Goal: Information Seeking & Learning: Learn about a topic

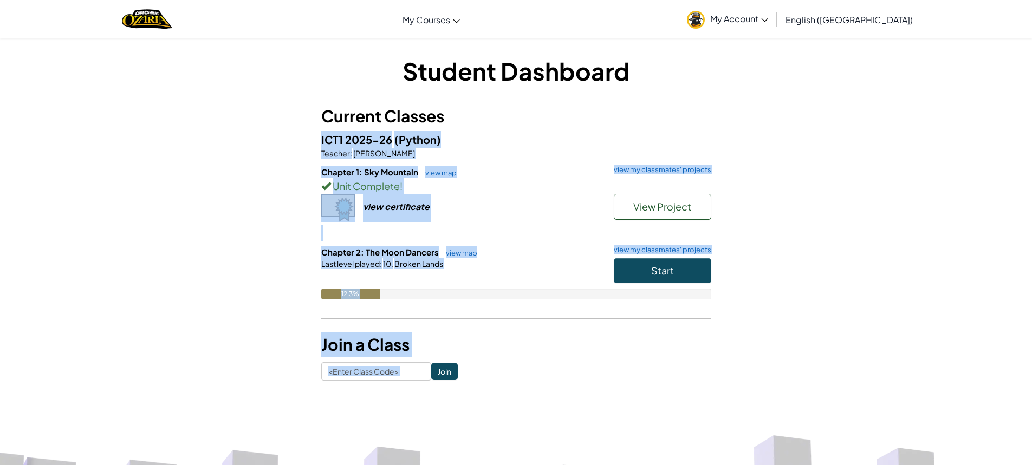
drag, startPoint x: 828, startPoint y: 111, endPoint x: 122, endPoint y: 443, distance: 780.3
click at [107, 371] on div "Student Dashboard Current Classes ICT1 2025-26 (Python) Teacher : [PERSON_NAME]…" at bounding box center [516, 217] width 1032 height 359
click at [115, 368] on div "Student Dashboard Current Classes ICT1 2025-26 (Python) Teacher : [PERSON_NAME]…" at bounding box center [516, 217] width 1032 height 359
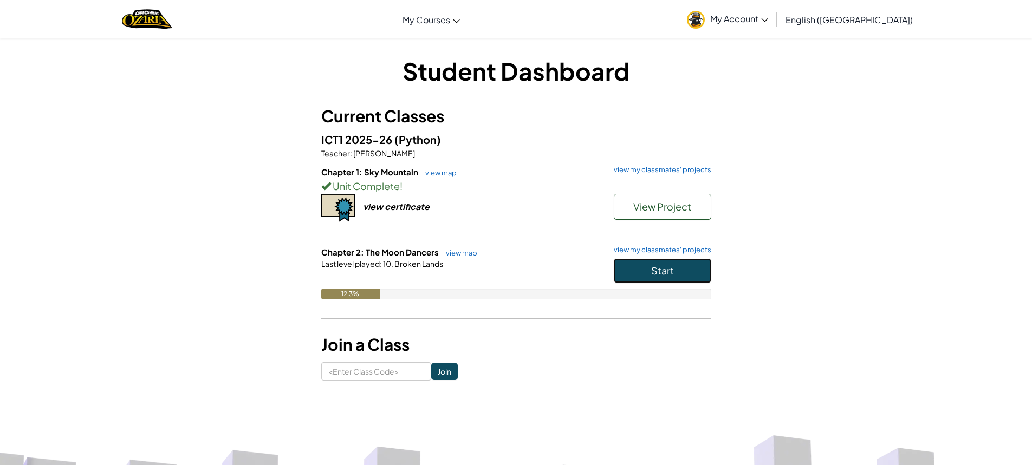
drag, startPoint x: 623, startPoint y: 271, endPoint x: 612, endPoint y: 290, distance: 21.7
click at [621, 271] on button "Start" at bounding box center [663, 270] width 98 height 25
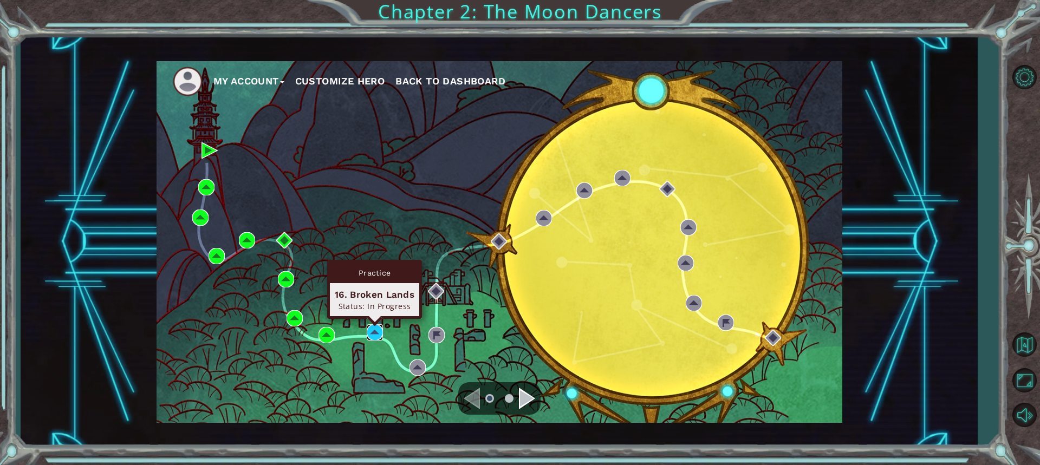
click at [376, 334] on img at bounding box center [375, 333] width 16 height 16
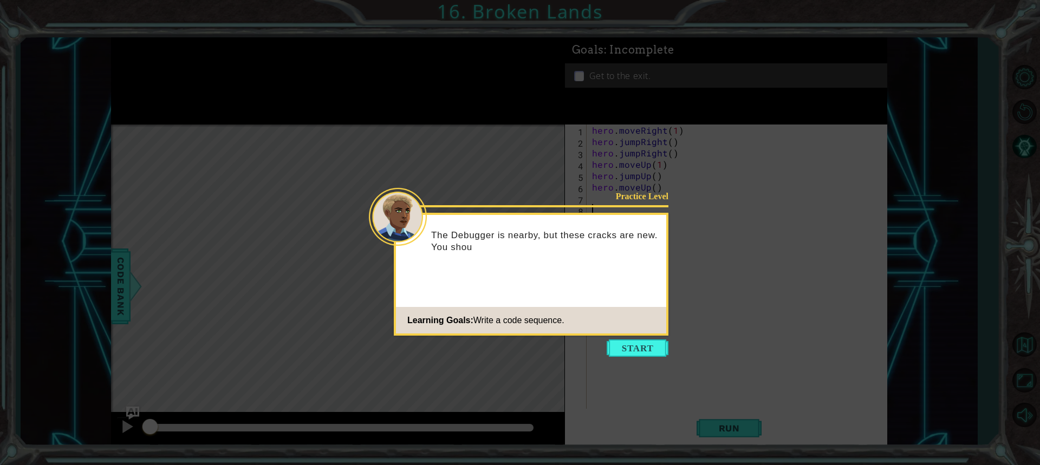
drag, startPoint x: 643, startPoint y: 411, endPoint x: 638, endPoint y: 409, distance: 5.6
click at [641, 411] on icon at bounding box center [520, 232] width 1040 height 465
drag, startPoint x: 637, startPoint y: 408, endPoint x: 634, endPoint y: 370, distance: 38.0
click at [635, 386] on icon at bounding box center [520, 232] width 1040 height 465
click at [623, 345] on button "Start" at bounding box center [638, 348] width 62 height 17
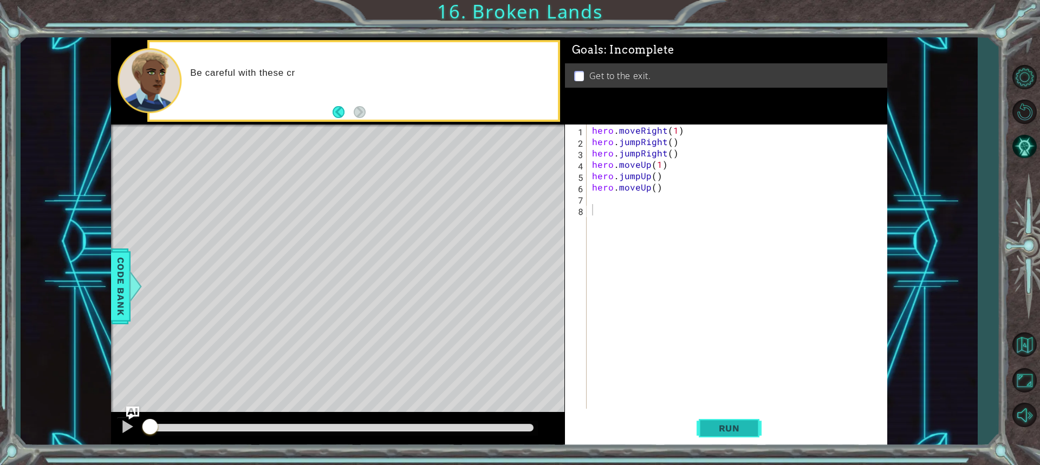
click at [707, 432] on button "Run" at bounding box center [729, 428] width 65 height 32
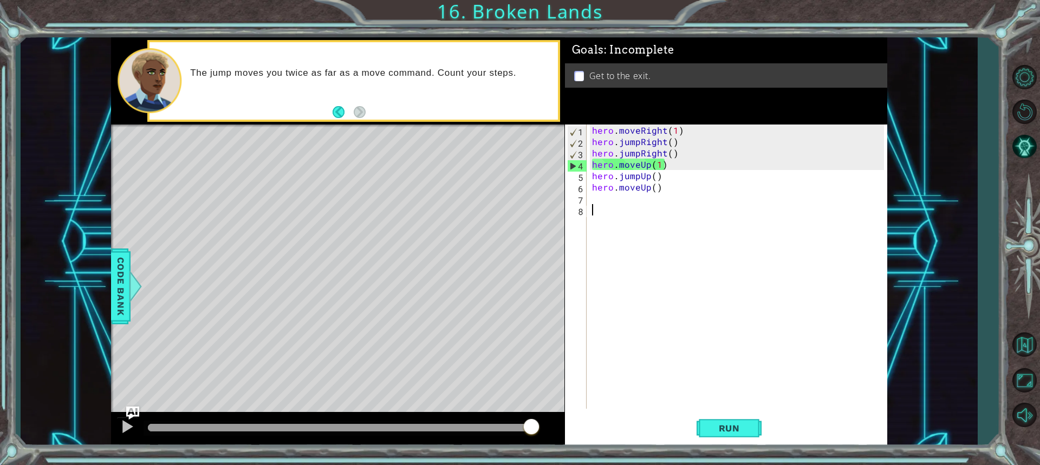
click at [644, 155] on div "hero . moveRight ( 1 ) hero . jumpRight ( ) hero . jumpRight ( ) hero . moveUp …" at bounding box center [740, 278] width 300 height 307
click at [641, 153] on div "hero . moveRight ( 1 ) hero . jumpRight ( ) hero . jumpRight ( ) hero . moveUp …" at bounding box center [740, 278] width 300 height 307
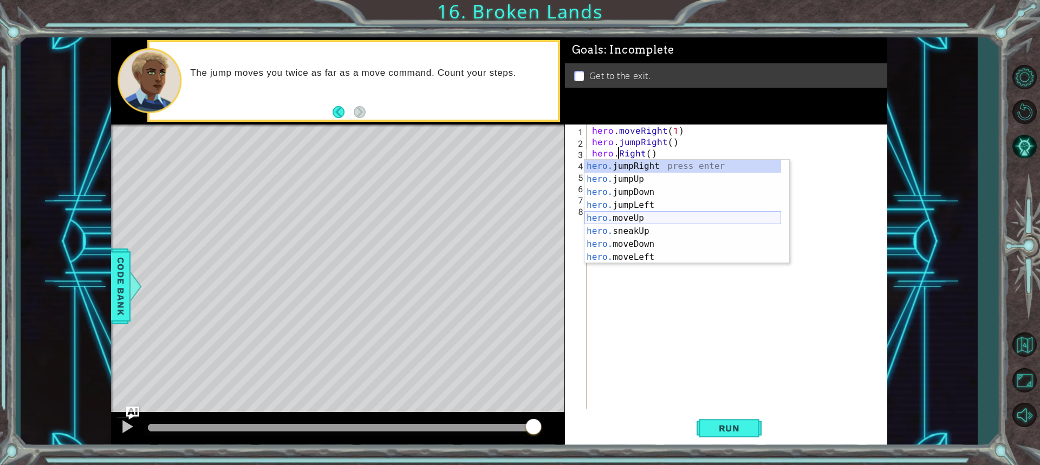
scroll to position [0, 2]
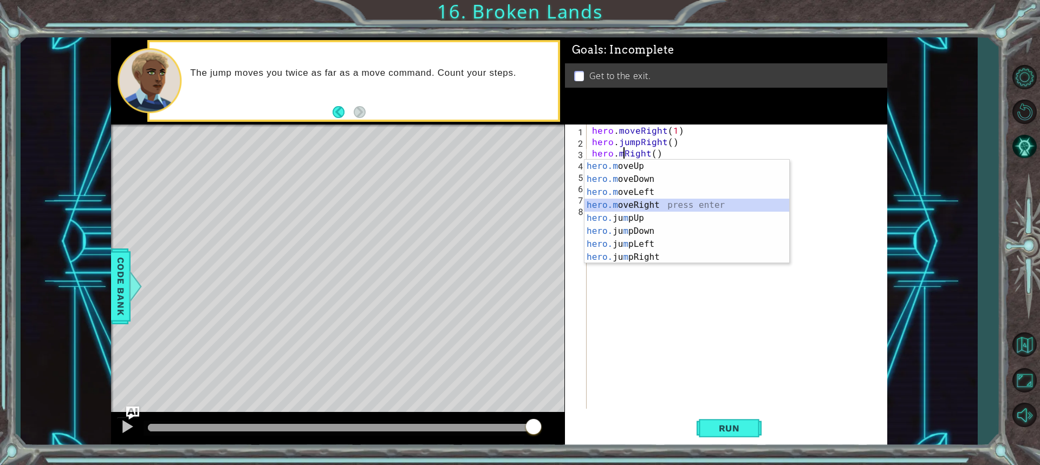
click at [647, 199] on div "hero.m oveUp press enter hero.m oveDown press enter hero.m oveLeft press enter …" at bounding box center [687, 225] width 205 height 130
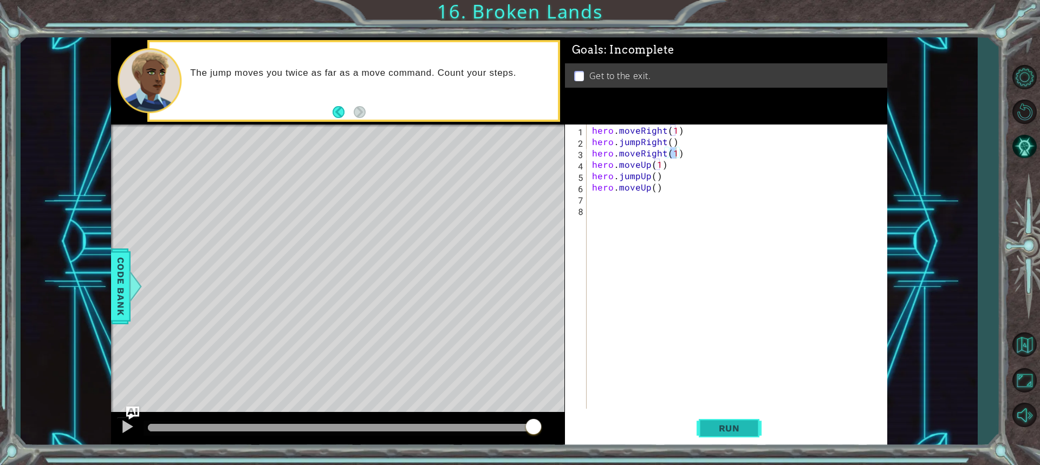
click at [747, 428] on span "Run" at bounding box center [729, 428] width 43 height 11
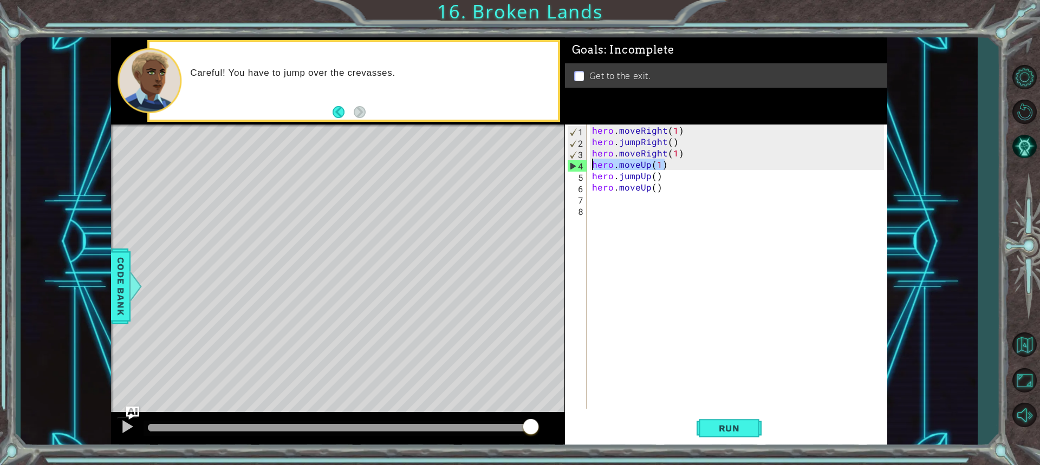
drag, startPoint x: 670, startPoint y: 165, endPoint x: 585, endPoint y: 167, distance: 84.6
click at [585, 167] on div "hero.moveRight(1) 1 2 3 4 5 6 7 8 hero . moveRight ( 1 ) hero . jumpRight ( ) h…" at bounding box center [724, 267] width 319 height 284
type textarea "hero.moveUp(1)"
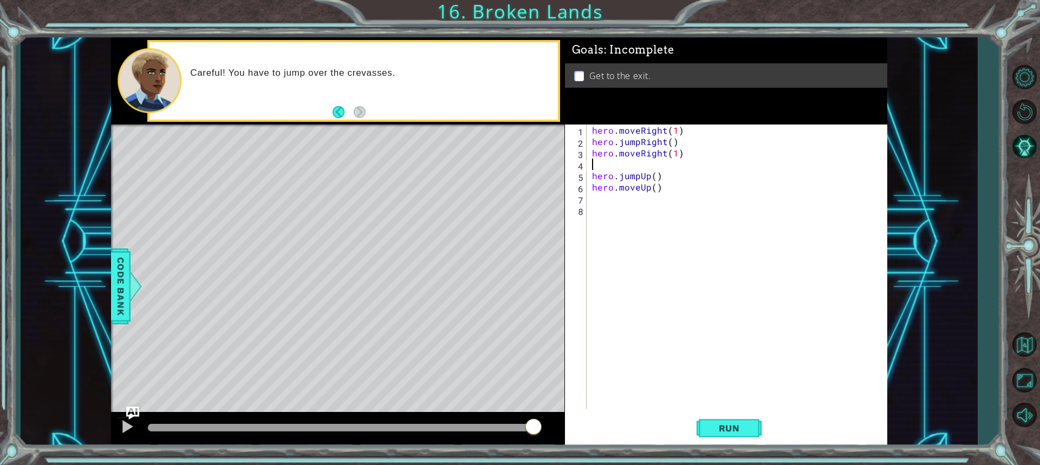
type textarea "hero.moveRight(1)"
click at [746, 436] on button "Run" at bounding box center [729, 428] width 65 height 32
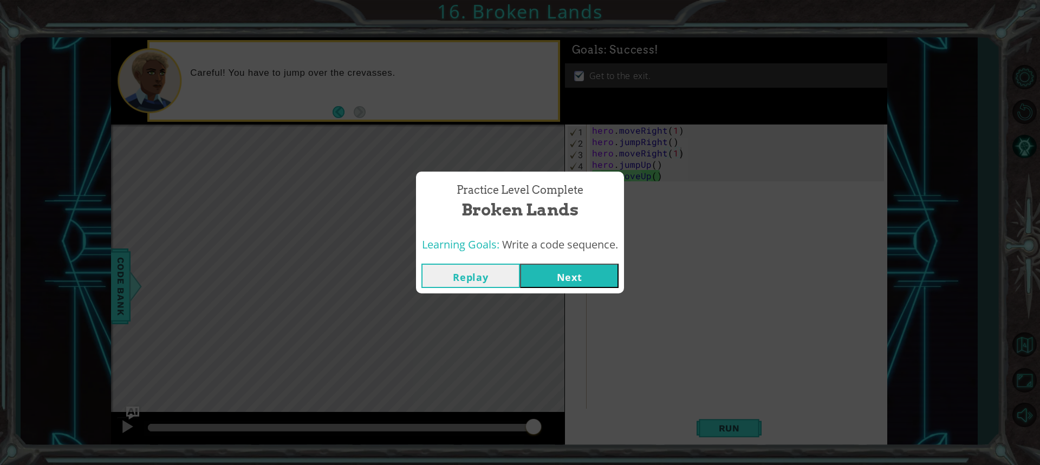
click at [574, 287] on button "Next" at bounding box center [569, 276] width 99 height 24
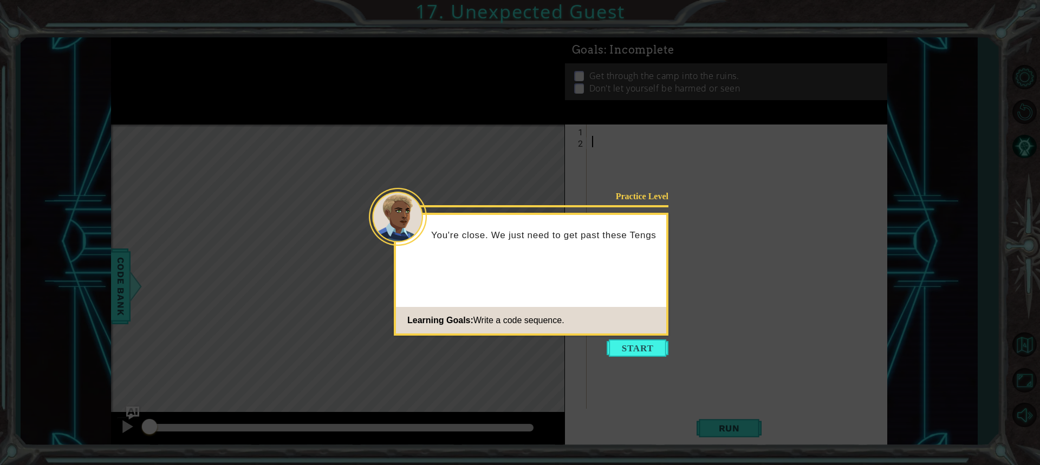
click at [532, 201] on icon at bounding box center [520, 232] width 1040 height 465
click at [623, 345] on button "Start" at bounding box center [638, 348] width 62 height 17
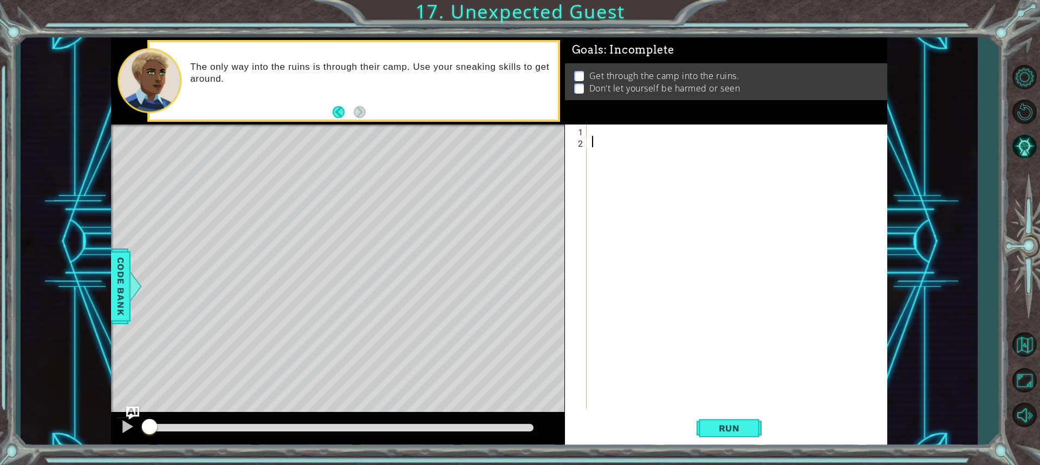
click at [623, 134] on div at bounding box center [740, 278] width 300 height 307
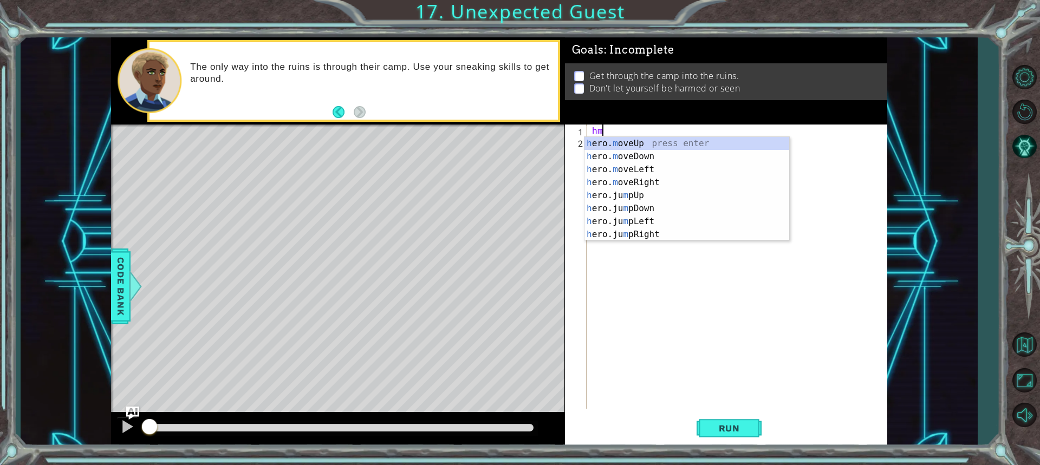
type textarea "hmu"
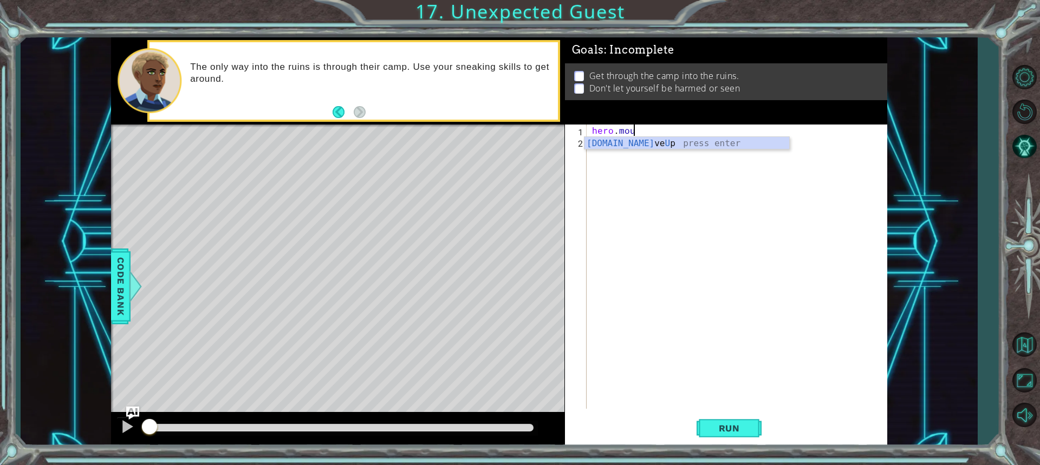
scroll to position [0, 2]
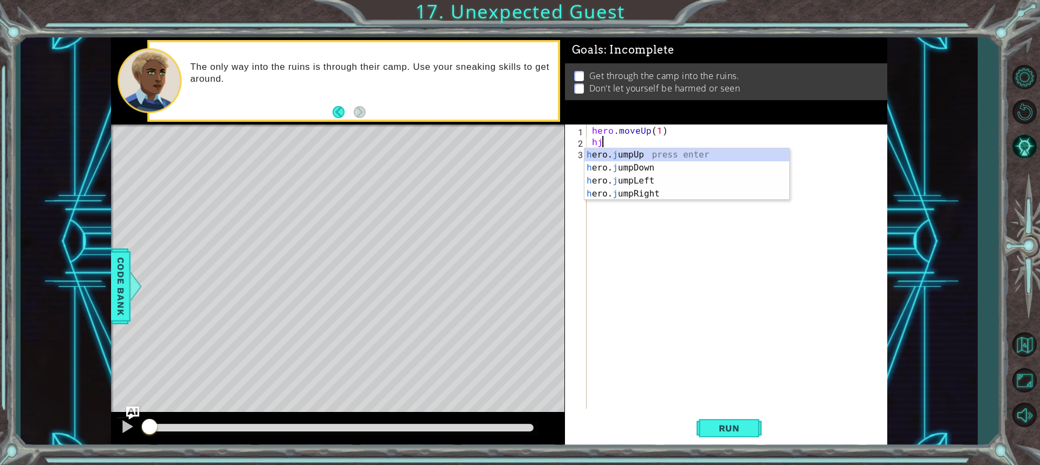
type textarea "hero.moveUp(1)hjr"
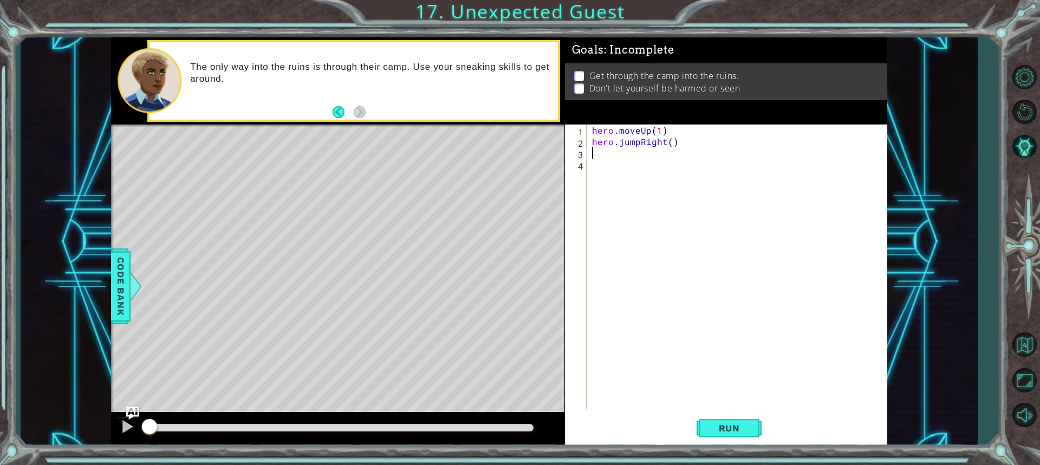
scroll to position [0, 0]
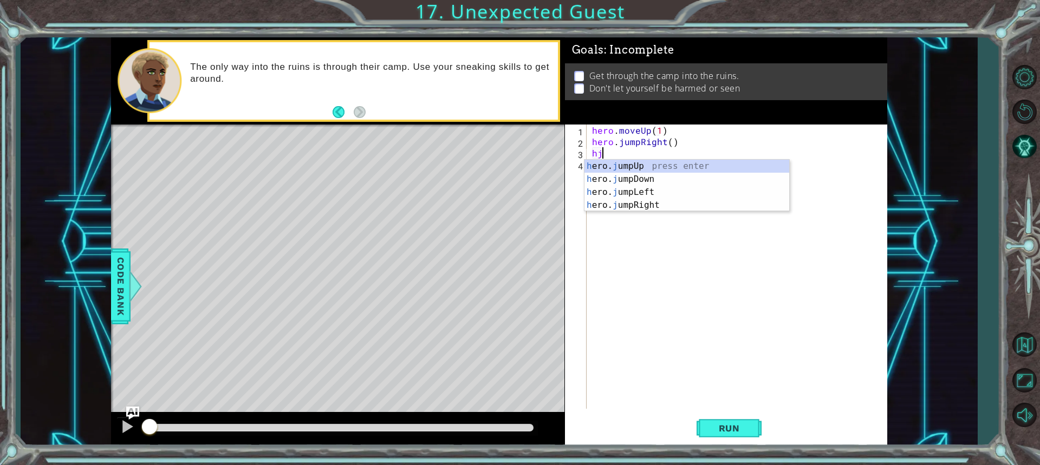
type textarea "hjd"
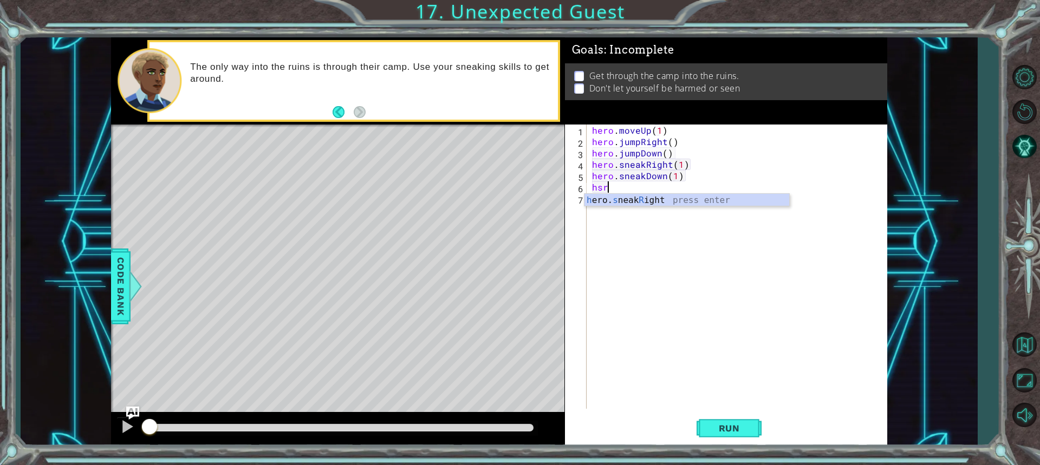
scroll to position [0, 5]
type textarea "hero.sneakRight(2)"
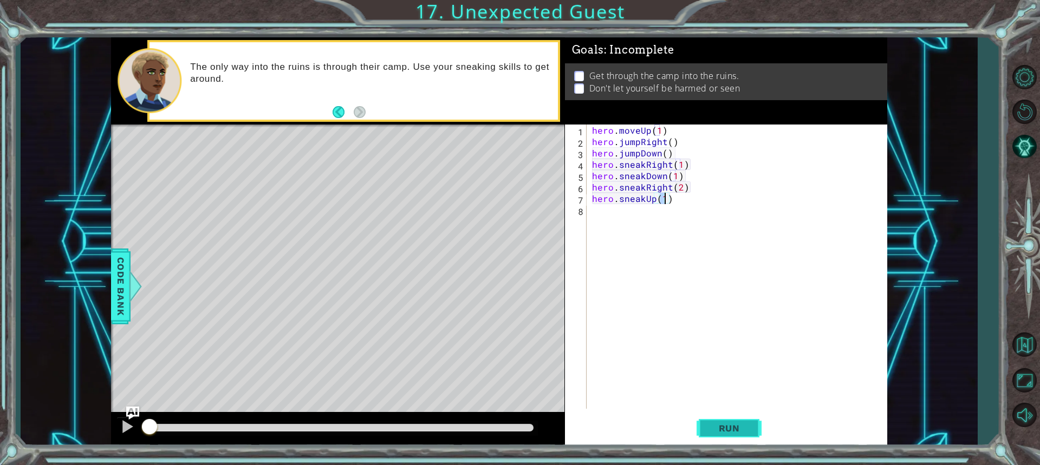
type textarea "hero.sneakUp(1)"
click at [746, 434] on span "Run" at bounding box center [729, 428] width 43 height 11
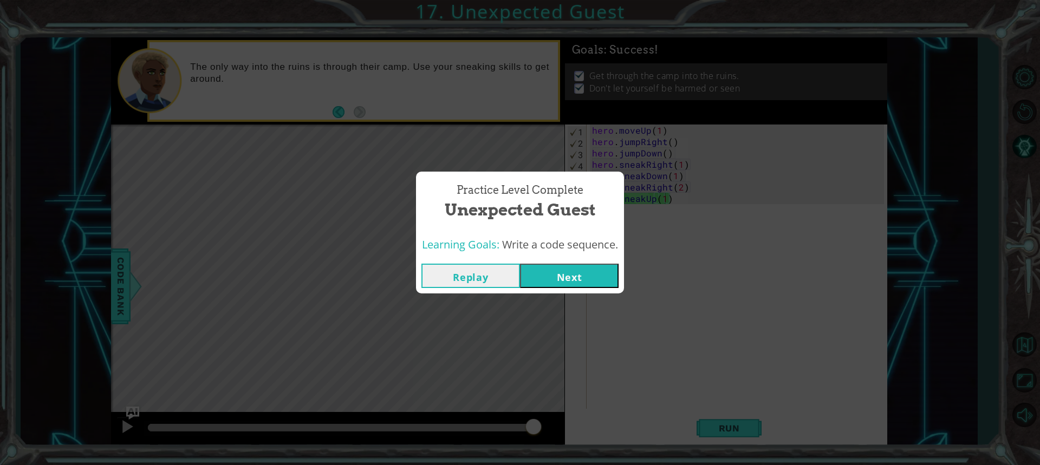
click at [579, 280] on button "Next" at bounding box center [569, 276] width 99 height 24
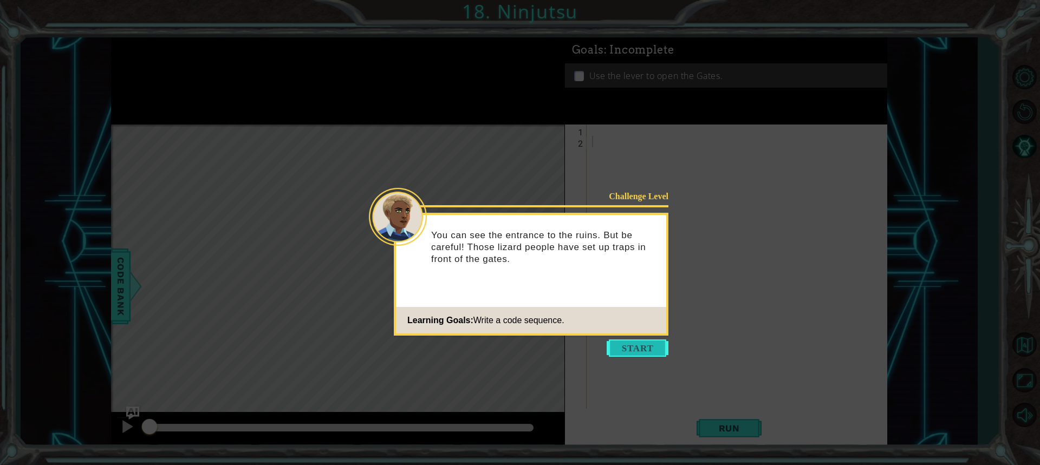
click at [636, 350] on button "Start" at bounding box center [638, 348] width 62 height 17
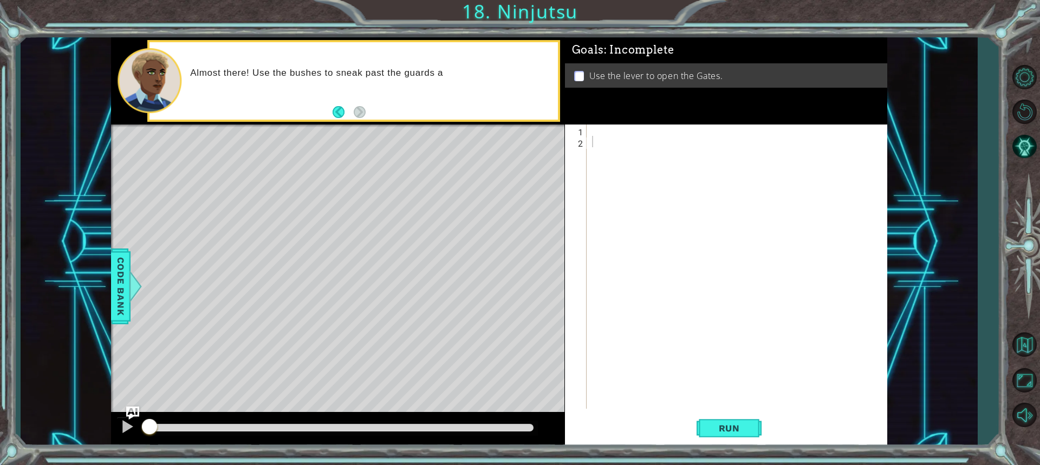
click at [589, 130] on div "1 2 ההההההההההההההההההההההההההההההההההההההההההההההההההההההההההההההההההההההההההה…" at bounding box center [724, 267] width 319 height 284
click at [593, 127] on div at bounding box center [740, 278] width 300 height 307
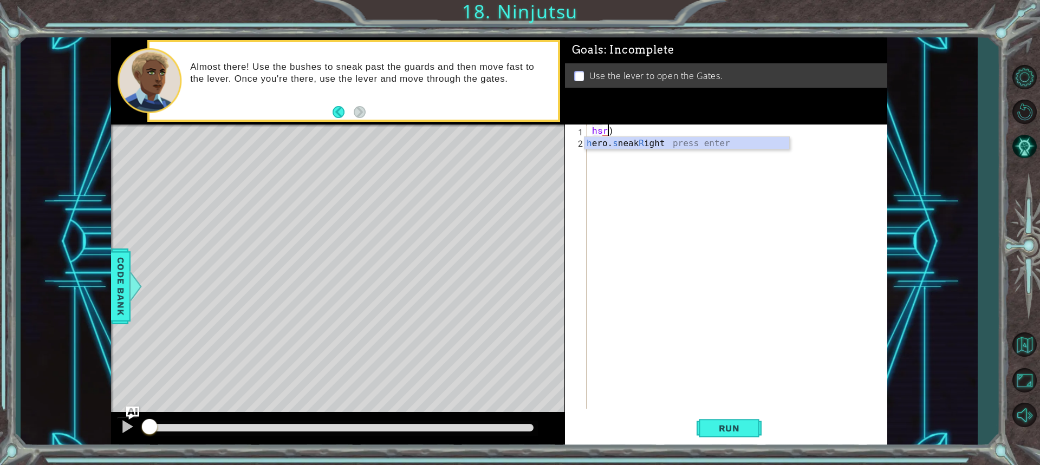
scroll to position [0, 1]
click at [706, 128] on div "hero . sneakRight ( 1 ))" at bounding box center [740, 278] width 300 height 307
type textarea "hero.sneakRight(1)"
click at [662, 148] on div "hero . sneakRight ( 1 )" at bounding box center [740, 278] width 300 height 307
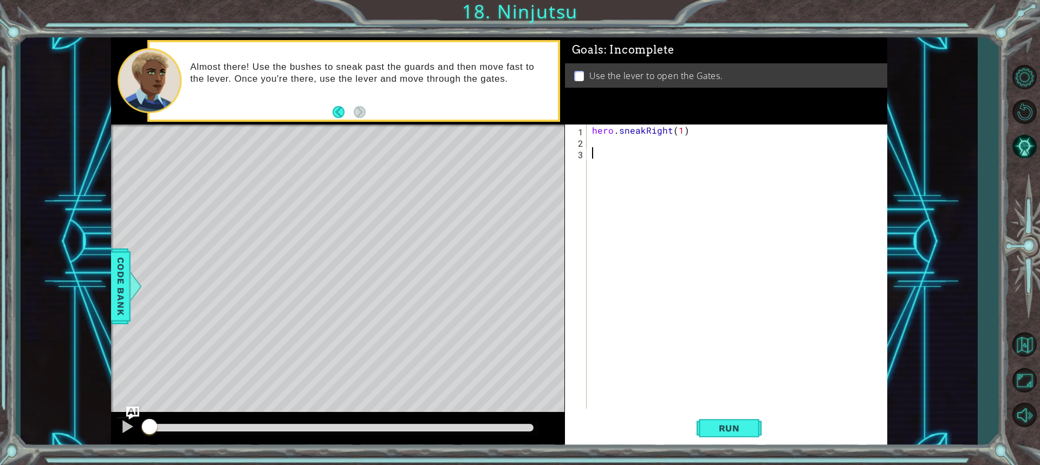
click at [662, 148] on div "hero . sneakRight ( 1 )" at bounding box center [740, 278] width 300 height 307
click at [661, 138] on div "hero . sneakRight ( 1 )" at bounding box center [740, 278] width 300 height 307
type textarea "hero.sneakUp(2)"
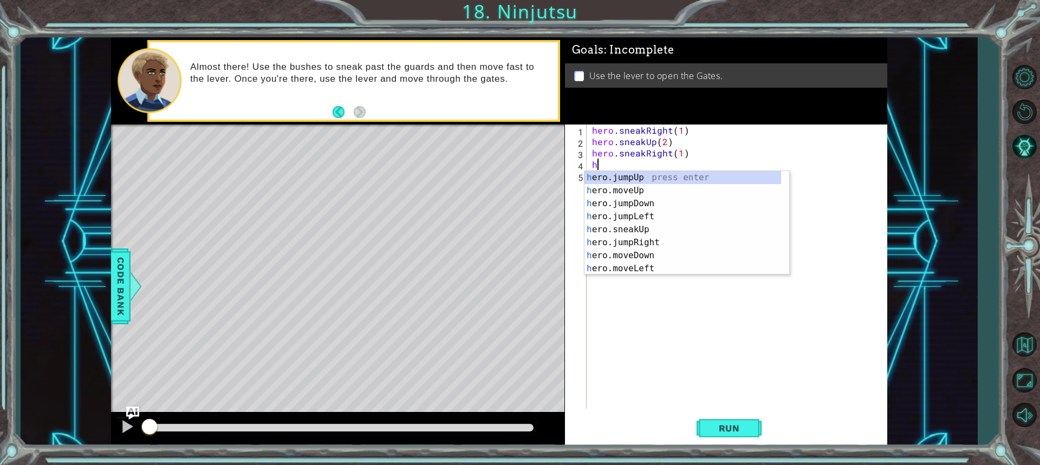
scroll to position [0, 6]
type textarea "hero.sneakRight(1)hmr"
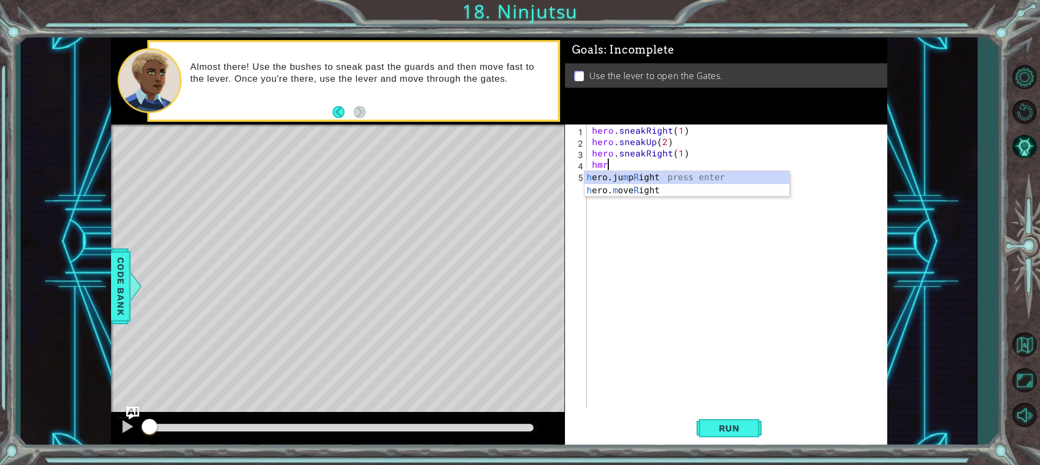
scroll to position [0, 0]
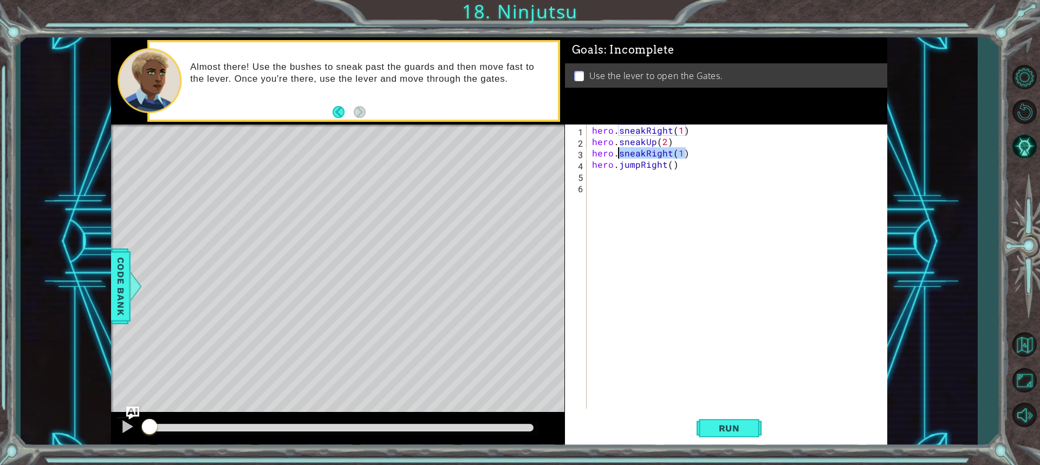
drag, startPoint x: 685, startPoint y: 151, endPoint x: 617, endPoint y: 152, distance: 68.8
click at [617, 152] on div "hero . sneakRight ( 1 ) hero . sneakUp ( 2 ) hero . sneakRight ( 1 ) hero . jum…" at bounding box center [740, 278] width 300 height 307
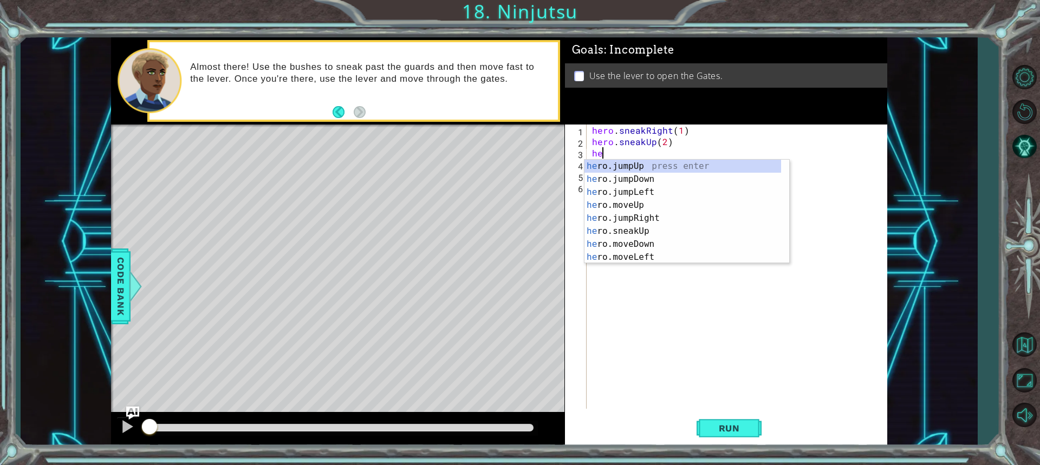
type textarea "h"
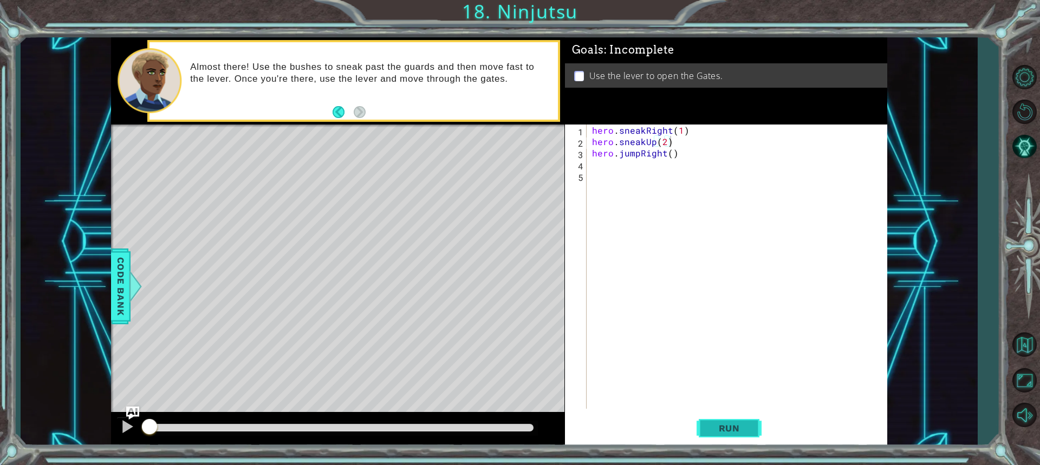
drag, startPoint x: 743, startPoint y: 431, endPoint x: 736, endPoint y: 434, distance: 6.9
click at [736, 434] on span "Run" at bounding box center [729, 428] width 43 height 11
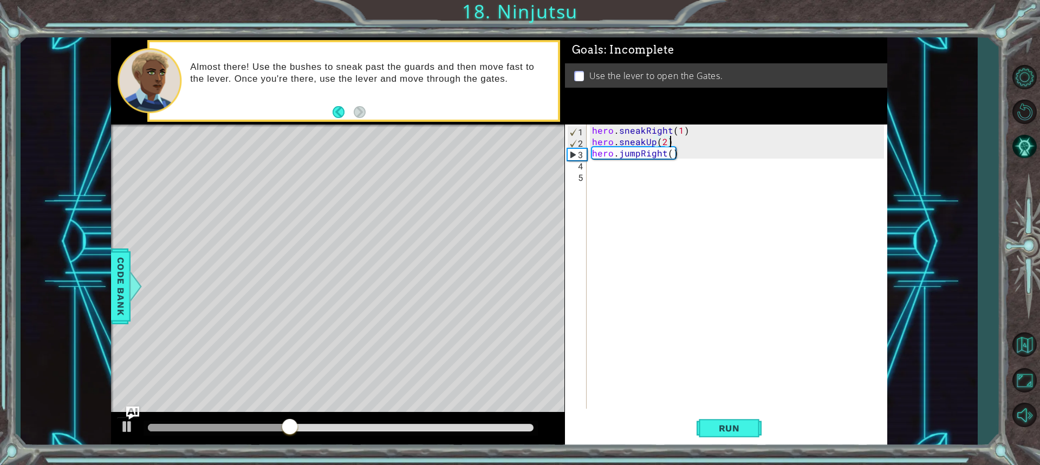
click at [677, 146] on div "hero . sneakRight ( 1 ) hero . sneakUp ( 2 ) hero . jumpRight ( )" at bounding box center [740, 278] width 300 height 307
click at [686, 130] on div "hero . sneakRight ( 1 ) hero . sneakUp ( 2 ) hero . jumpRight ( )" at bounding box center [740, 278] width 300 height 307
click at [670, 147] on div "hero . sneakRight ( 1 ) hero . sneakUp ( 2 ) hero . jumpRight ( )" at bounding box center [740, 278] width 300 height 307
click at [674, 141] on div "hero . sneakRight ( 1 ) hero . sneakUp ( 2 ) hero . jumpRight ( )" at bounding box center [740, 278] width 300 height 307
type textarea "hero.sneakUp(2)"
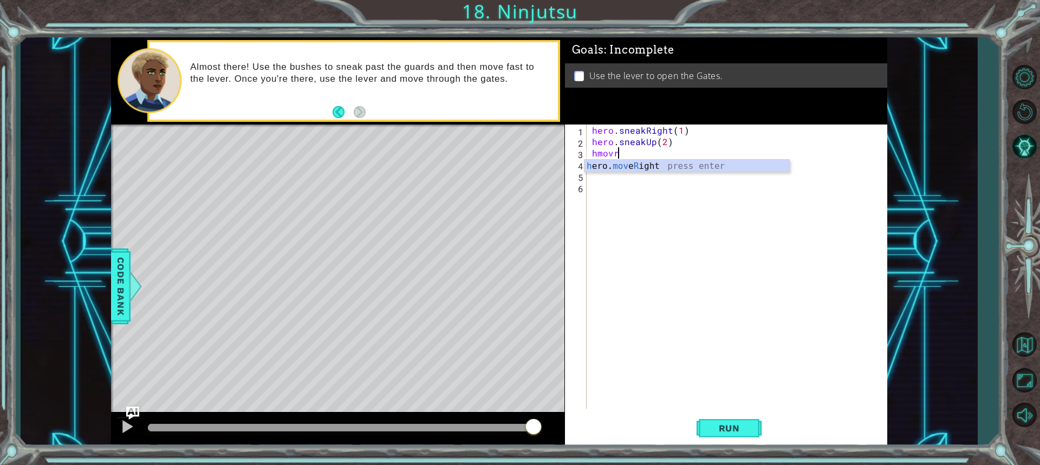
scroll to position [0, 1]
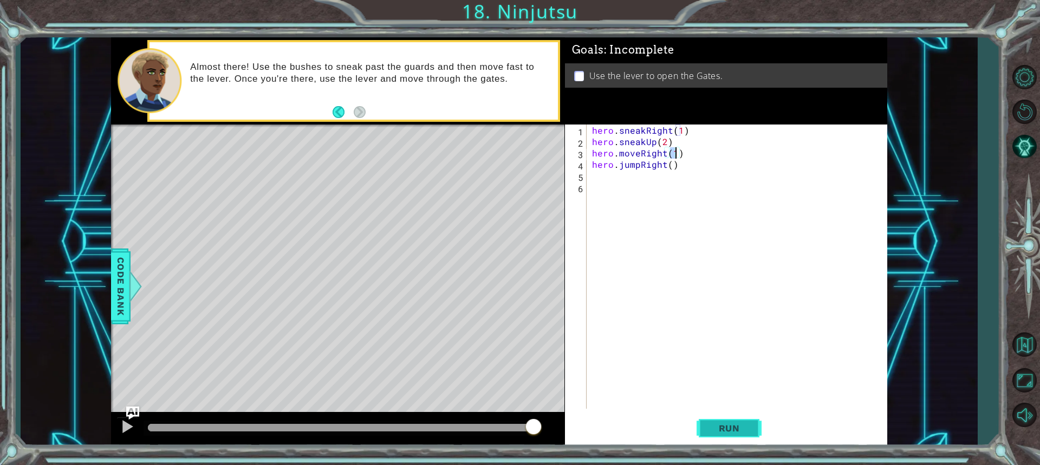
type textarea "hero.moveRight(1)"
drag, startPoint x: 756, startPoint y: 430, endPoint x: 809, endPoint y: 294, distance: 145.1
click at [756, 430] on button "Run" at bounding box center [729, 428] width 65 height 32
